Goal: Use online tool/utility: Utilize a website feature to perform a specific function

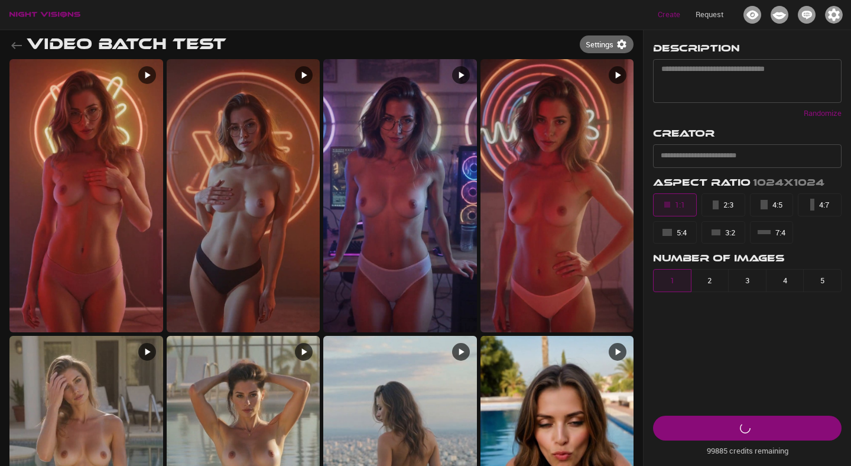
click at [849, 11] on div "Create Request" at bounding box center [425, 15] width 851 height 30
click at [842, 11] on div "button" at bounding box center [834, 15] width 18 height 18
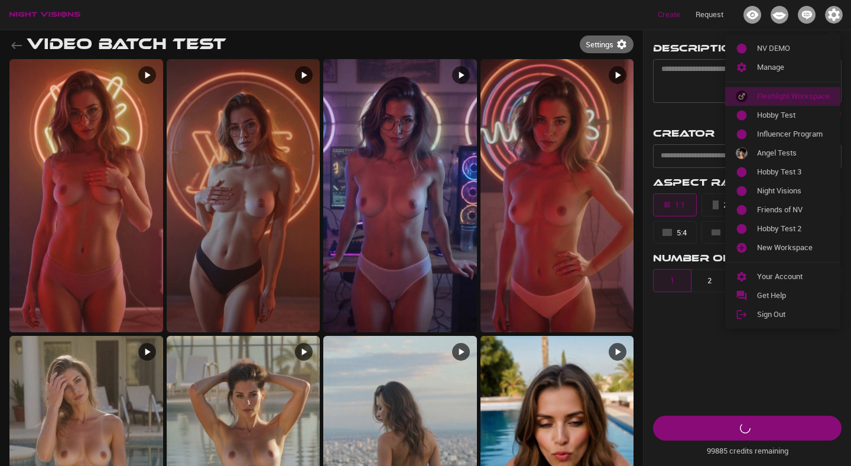
click at [775, 92] on span "Fleshlight Workspace" at bounding box center [793, 96] width 73 height 12
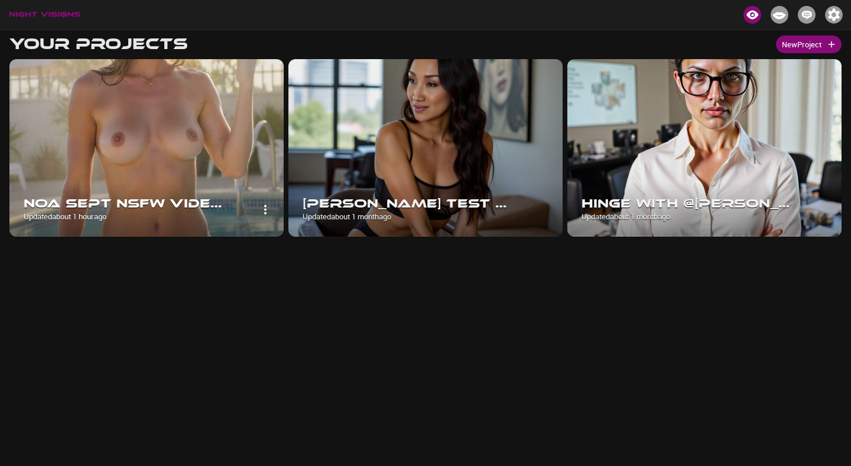
click at [171, 118] on img at bounding box center [146, 147] width 274 height 177
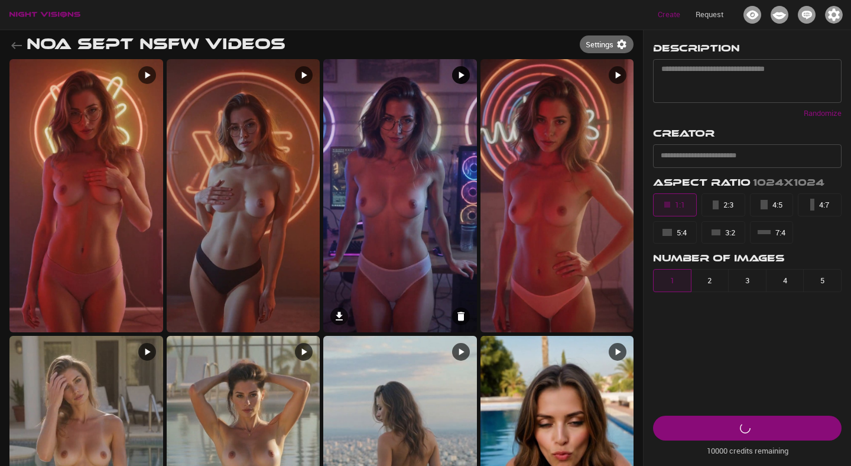
click at [419, 241] on img at bounding box center [400, 195] width 154 height 273
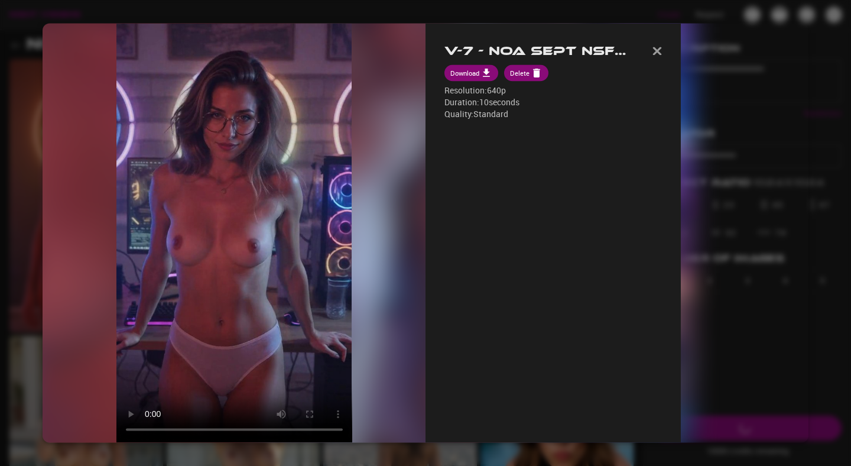
click at [563, 12] on div at bounding box center [425, 233] width 851 height 466
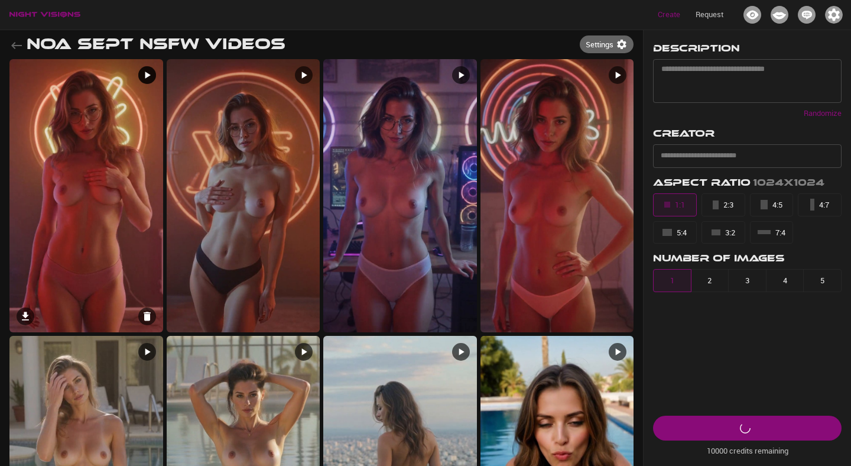
click at [139, 151] on img at bounding box center [86, 195] width 154 height 273
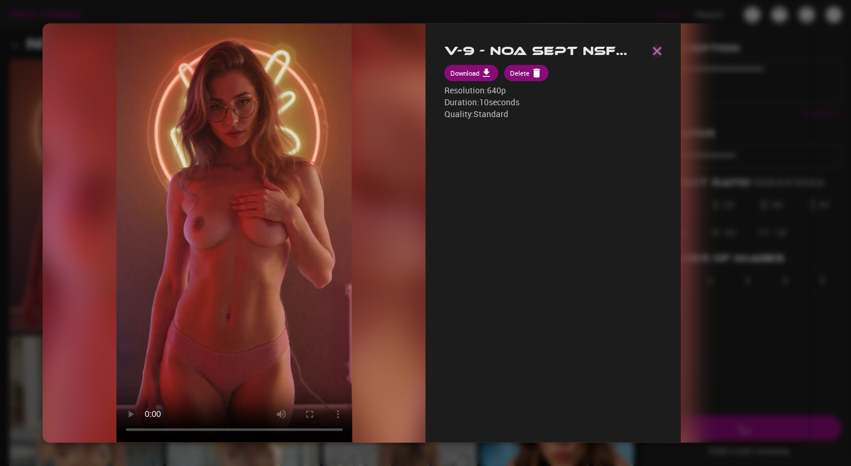
click at [662, 51] on img "button" at bounding box center [657, 51] width 9 height 8
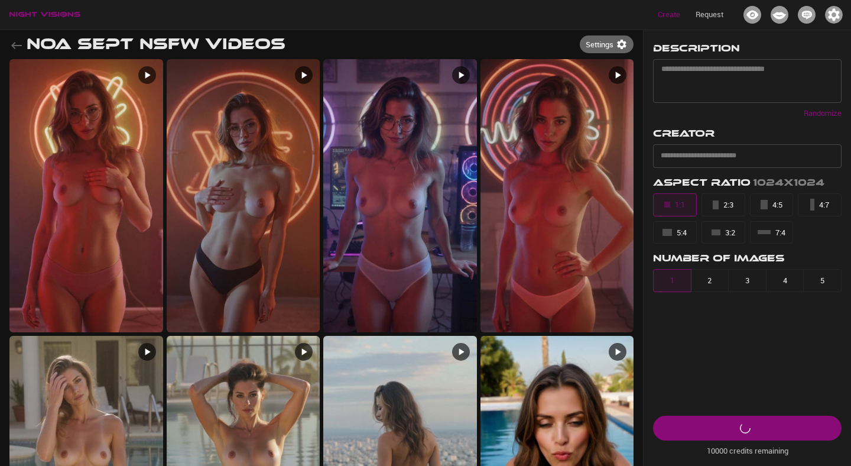
click at [13, 50] on icon "button" at bounding box center [16, 45] width 14 height 14
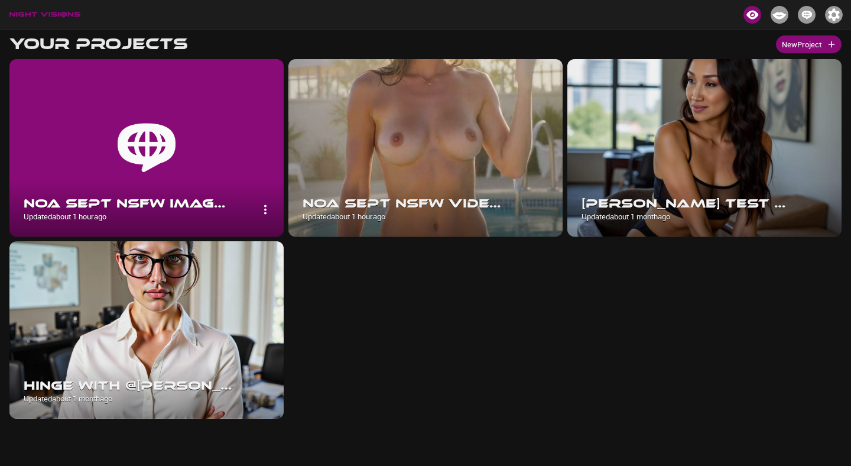
click at [213, 125] on img at bounding box center [146, 147] width 274 height 177
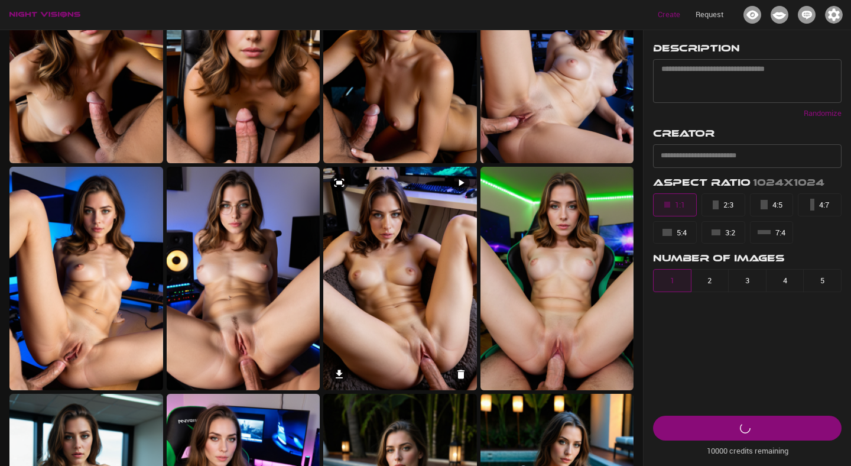
scroll to position [119, 0]
click at [408, 300] on img at bounding box center [400, 279] width 154 height 224
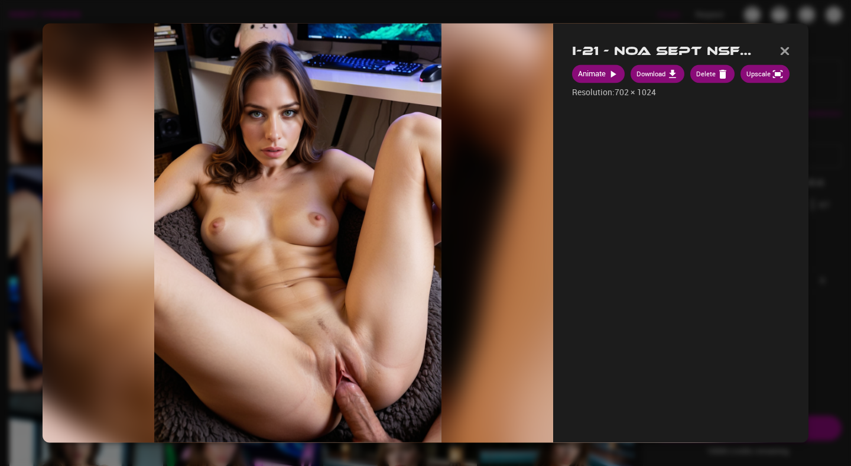
click at [763, 69] on button "Upscale" at bounding box center [765, 74] width 49 height 18
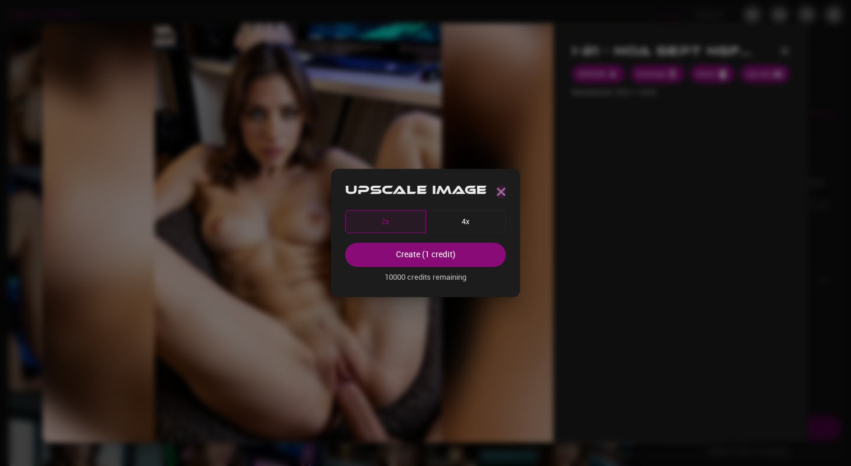
click at [503, 192] on img "button" at bounding box center [501, 191] width 9 height 8
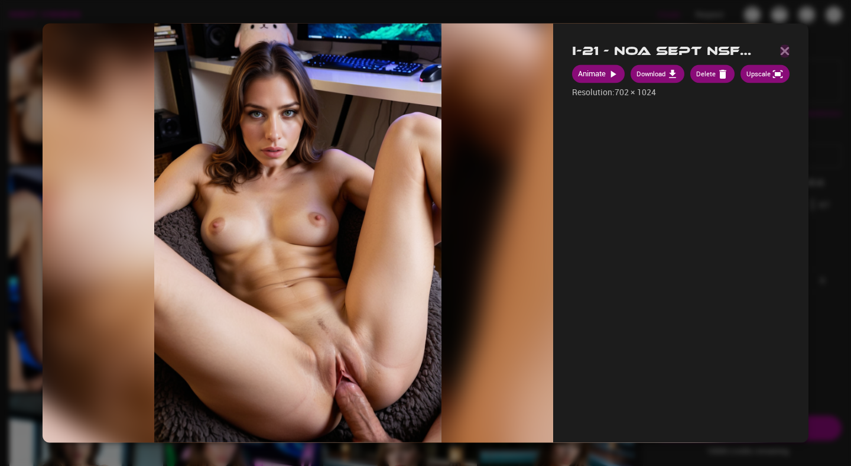
click at [784, 51] on img "button" at bounding box center [784, 51] width 9 height 8
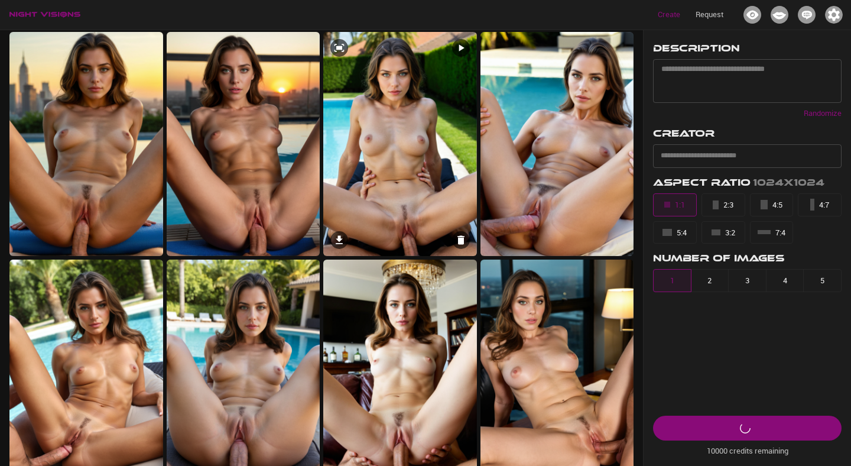
scroll to position [736, 0]
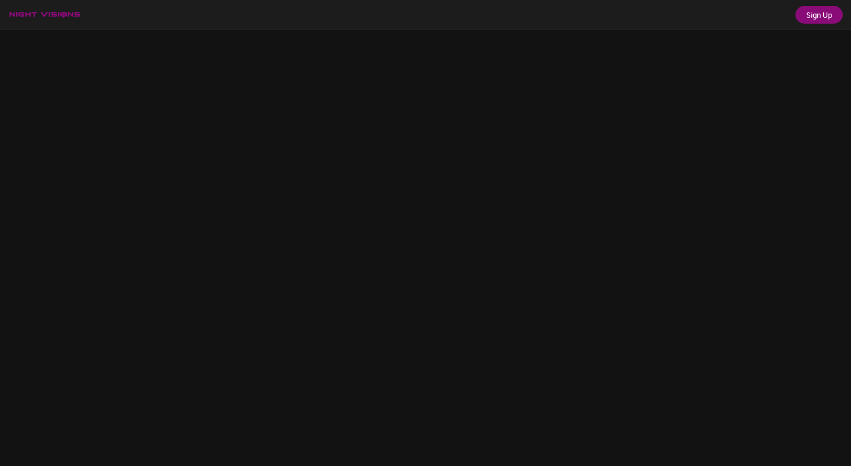
scroll to position [30, 0]
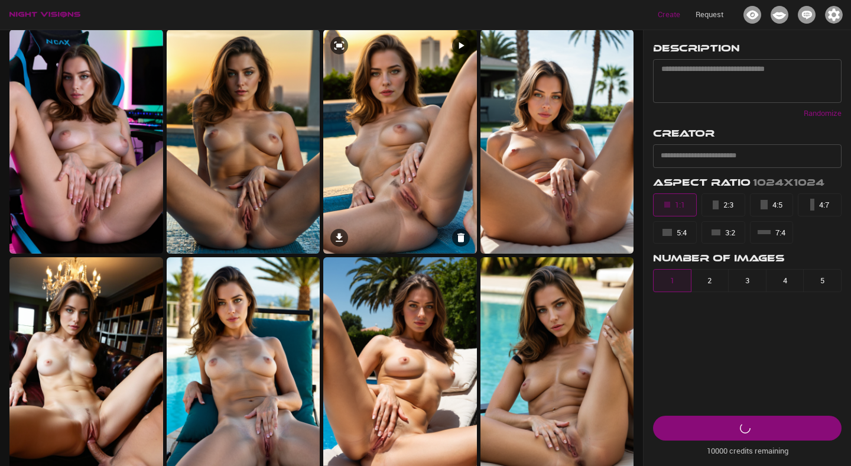
click at [394, 168] on img at bounding box center [400, 142] width 154 height 224
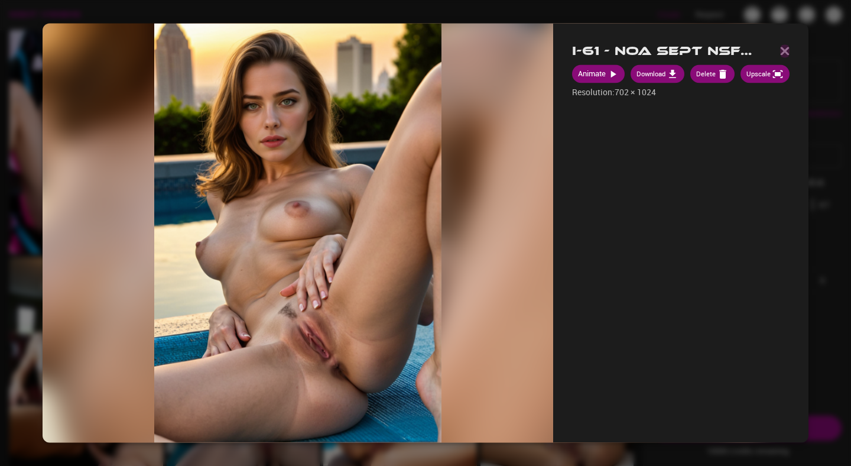
click at [785, 49] on img "button" at bounding box center [784, 51] width 9 height 8
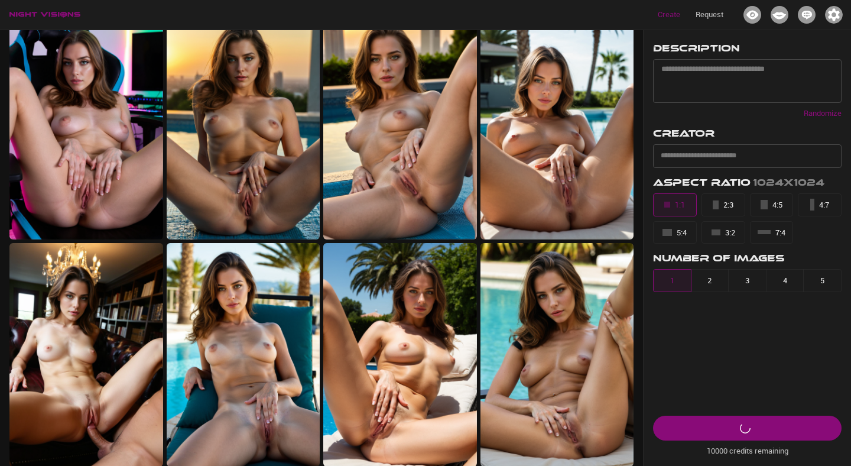
scroll to position [0, 0]
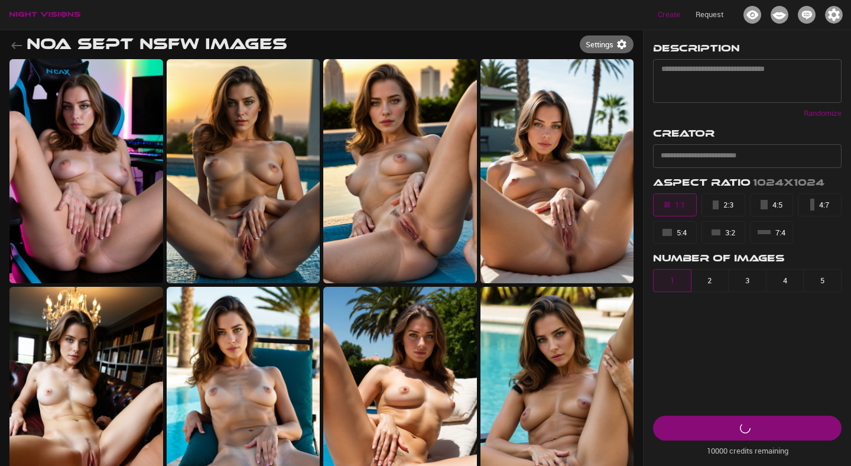
click at [18, 44] on icon "button" at bounding box center [16, 45] width 14 height 14
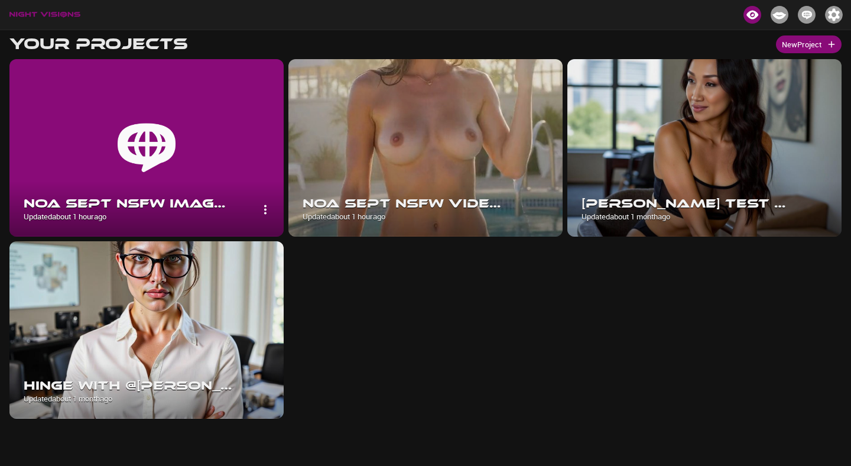
click at [214, 171] on img at bounding box center [146, 147] width 274 height 177
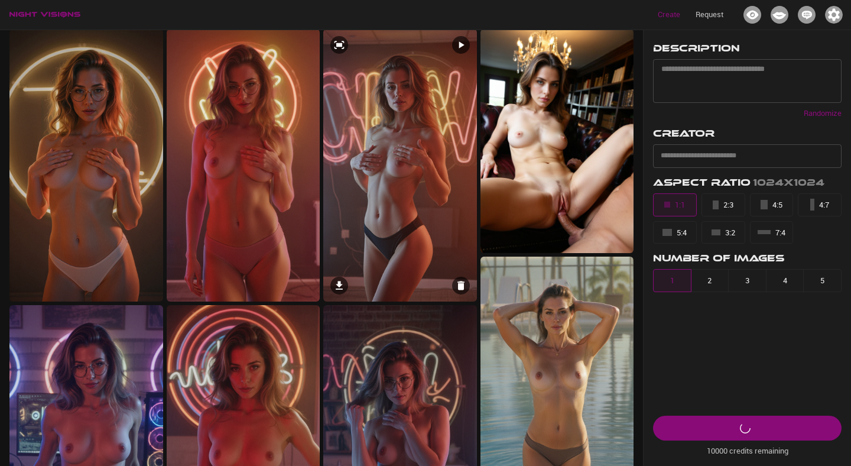
scroll to position [29, 0]
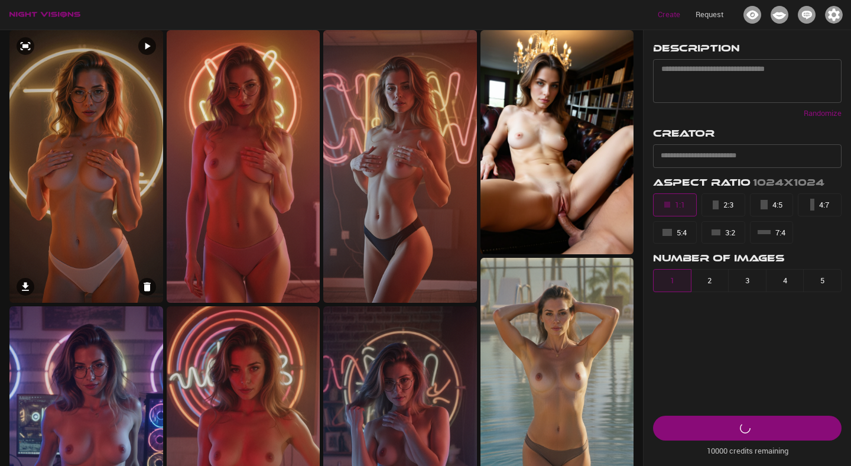
click at [47, 185] on img at bounding box center [86, 166] width 154 height 273
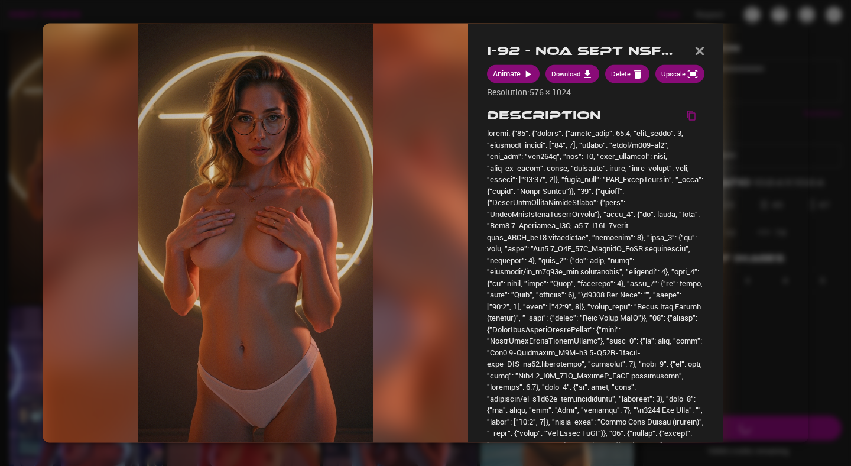
click at [465, 14] on div at bounding box center [425, 233] width 851 height 466
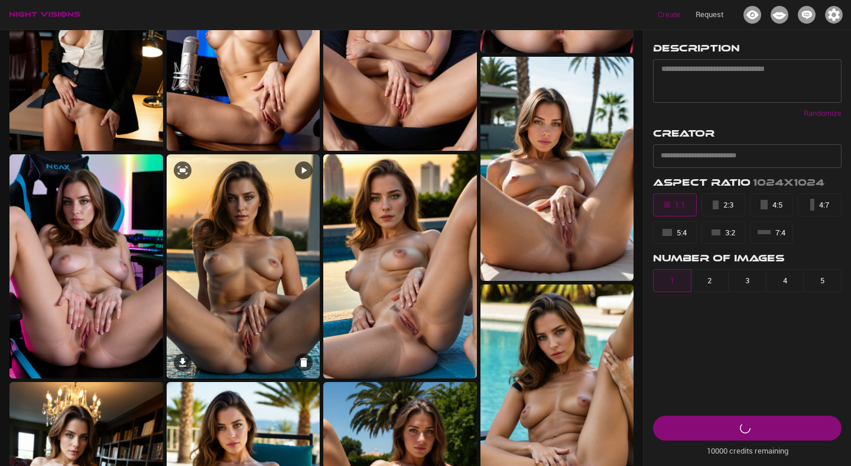
scroll to position [1869, 0]
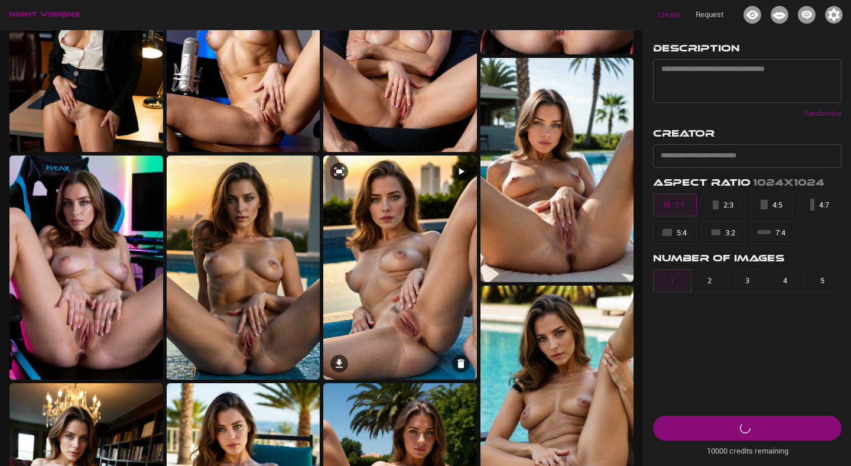
click at [400, 211] on img at bounding box center [400, 267] width 154 height 224
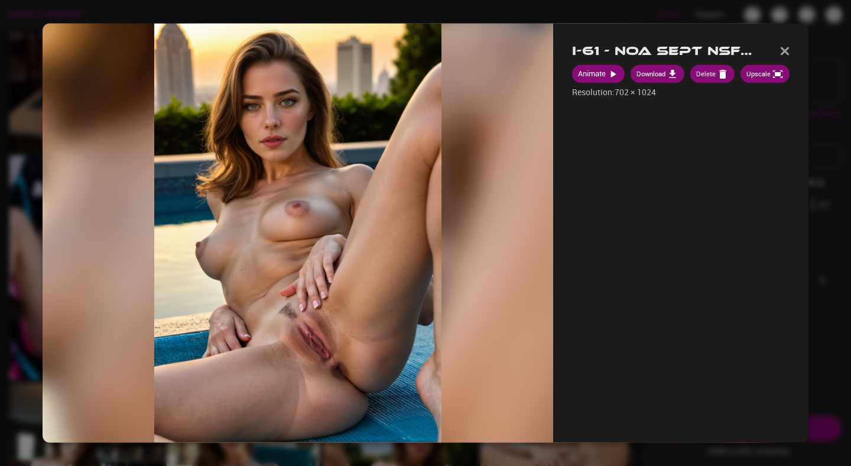
click at [16, 114] on div at bounding box center [425, 233] width 851 height 466
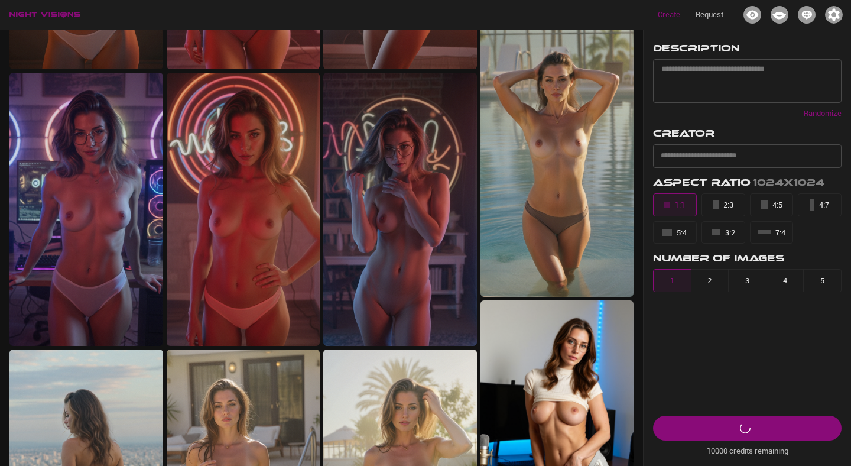
scroll to position [0, 0]
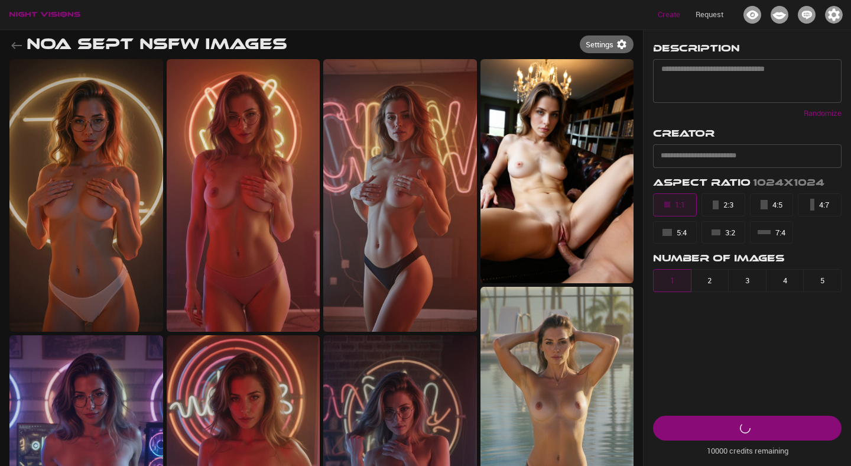
click at [14, 39] on icon "button" at bounding box center [16, 45] width 14 height 14
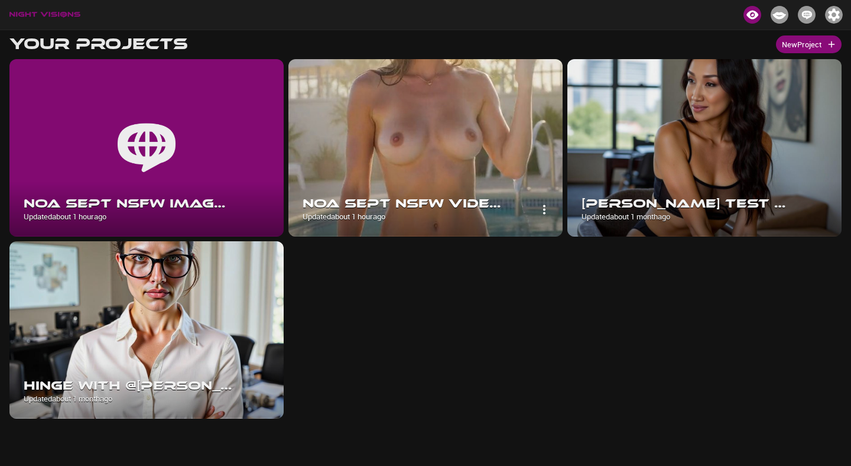
click at [469, 127] on img at bounding box center [425, 147] width 274 height 177
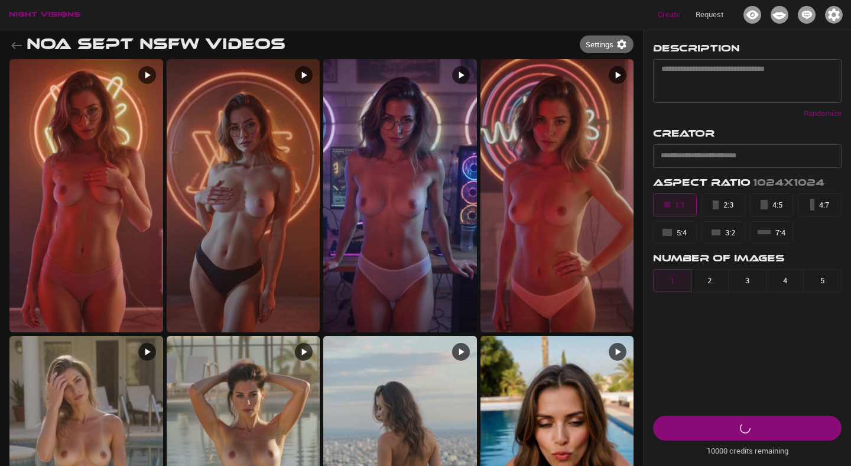
click at [13, 39] on icon "button" at bounding box center [16, 45] width 14 height 14
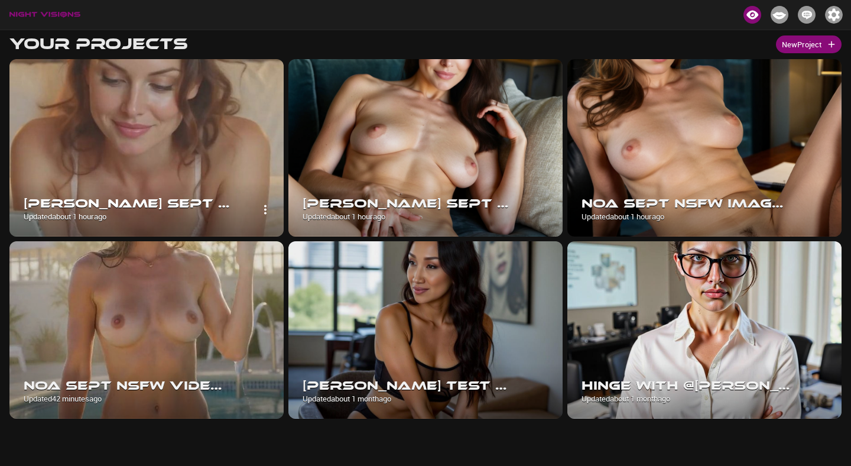
click at [219, 135] on img at bounding box center [146, 147] width 274 height 177
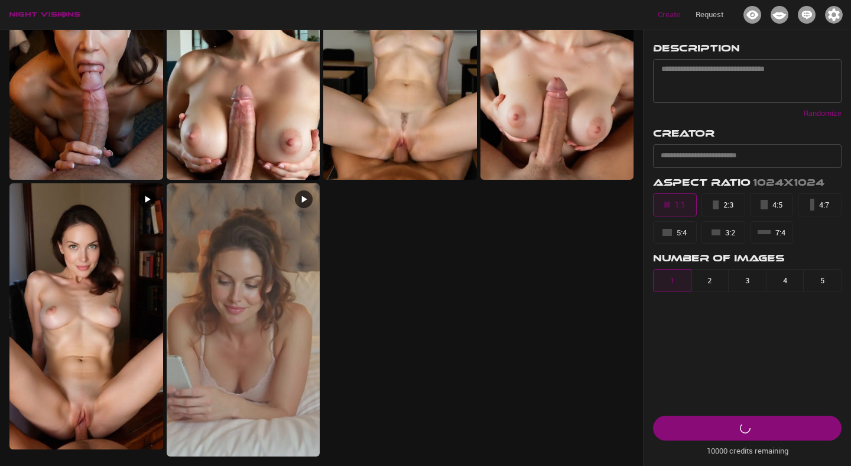
scroll to position [1776, 0]
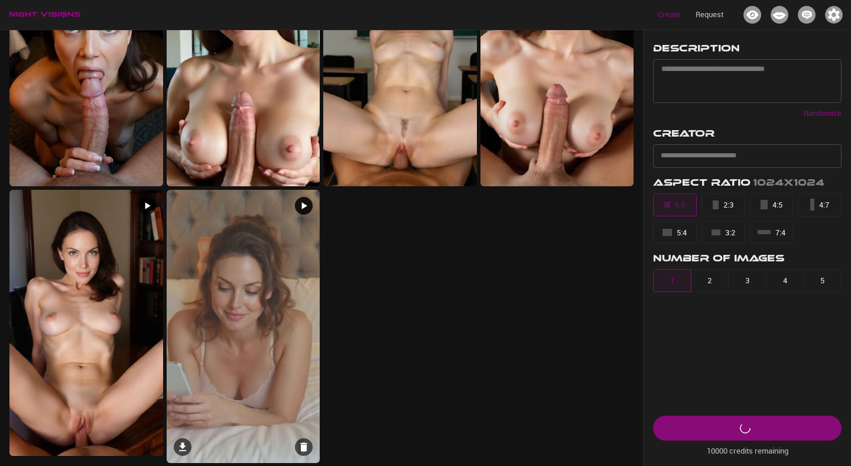
click at [268, 320] on img at bounding box center [244, 326] width 154 height 273
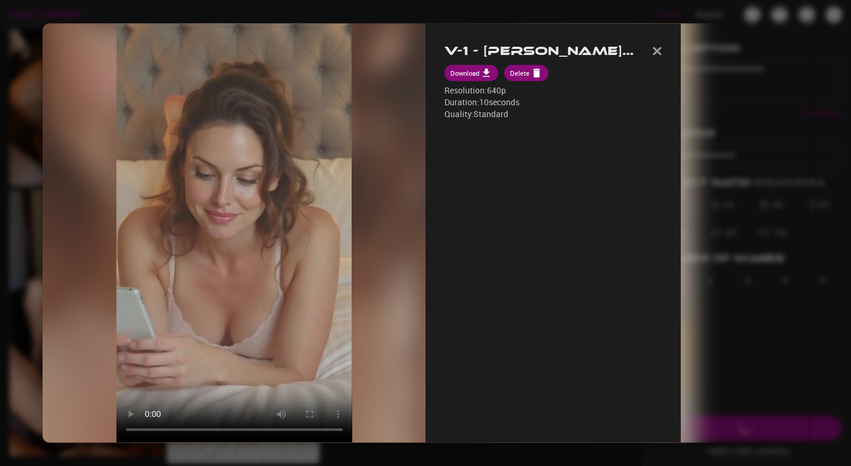
click at [398, 9] on div at bounding box center [425, 233] width 851 height 466
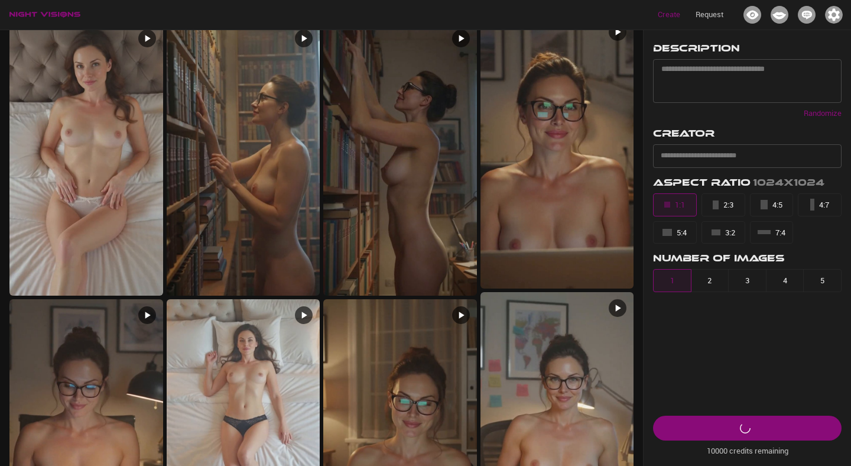
scroll to position [0, 0]
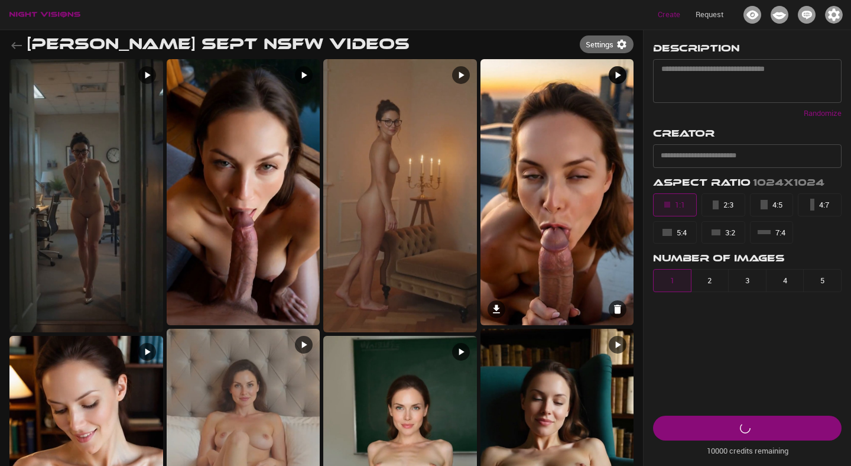
click at [558, 240] on img at bounding box center [558, 192] width 154 height 266
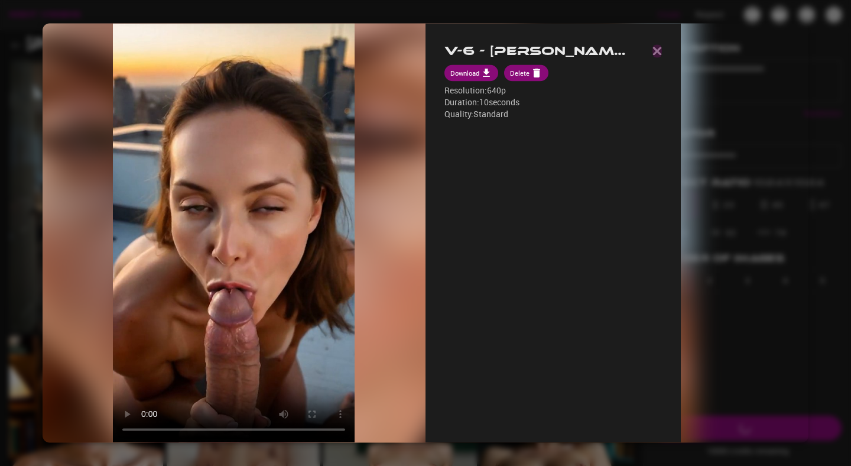
click at [662, 53] on img "button" at bounding box center [657, 51] width 9 height 8
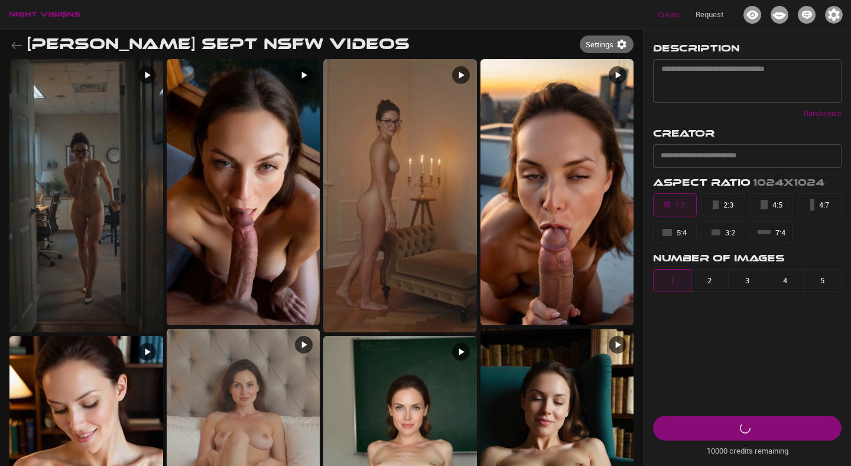
click at [15, 44] on icon "button" at bounding box center [16, 45] width 14 height 14
